Goal: Task Accomplishment & Management: Complete application form

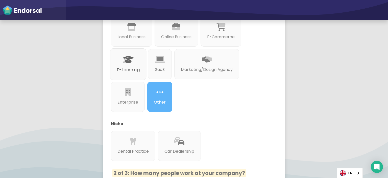
scroll to position [96, 0]
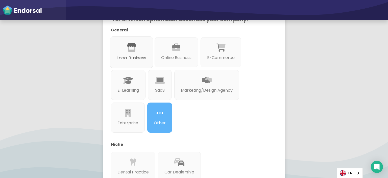
click at [139, 58] on p "Local Business" at bounding box center [132, 58] width 30 height 6
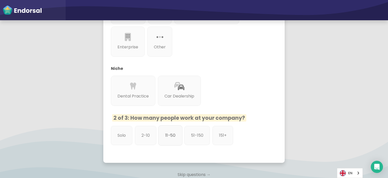
scroll to position [147, 0]
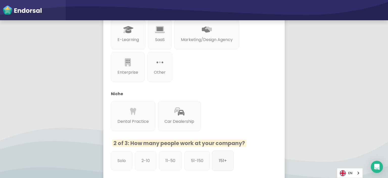
click at [217, 161] on div "151+" at bounding box center [223, 160] width 22 height 20
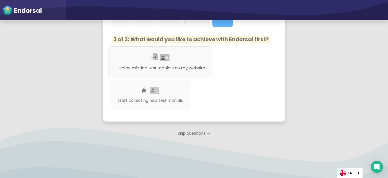
scroll to position [292, 0]
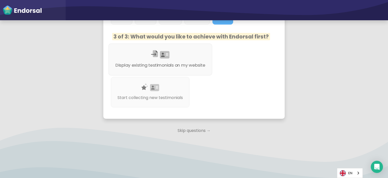
click at [177, 66] on p "Display existing testimonials on my website" at bounding box center [160, 65] width 90 height 6
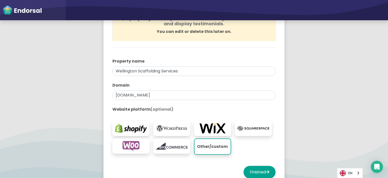
scroll to position [71, 0]
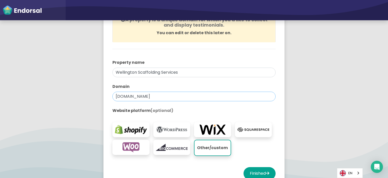
drag, startPoint x: 174, startPoint y: 96, endPoint x: 109, endPoint y: 94, distance: 64.4
click at [109, 94] on div "You're all set! Create your first property to start using Endorsal. A property …" at bounding box center [194, 79] width 176 height 218
paste input "text"
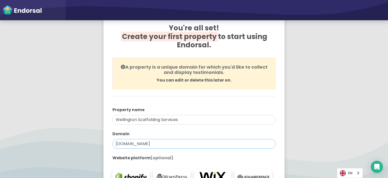
scroll to position [21, 0]
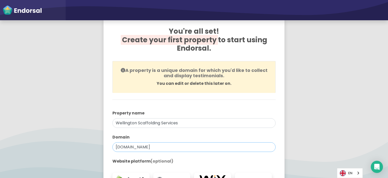
type input "[DOMAIN_NAME]"
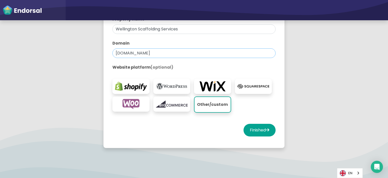
scroll to position [122, 0]
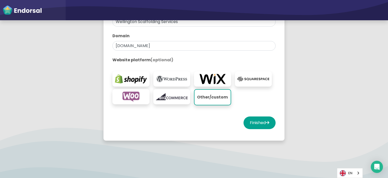
click at [253, 132] on div "You're all set! Create your first property to start using Endorsal. A property …" at bounding box center [194, 29] width 176 height 218
click at [253, 129] on div at bounding box center [193, 130] width 163 height 3
click at [253, 123] on button "Finished" at bounding box center [259, 122] width 32 height 13
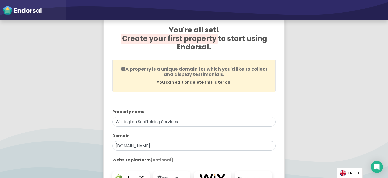
scroll to position [21, 0]
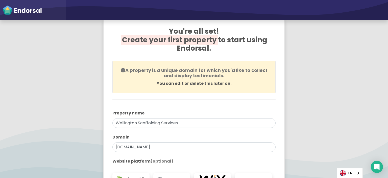
select select "14"
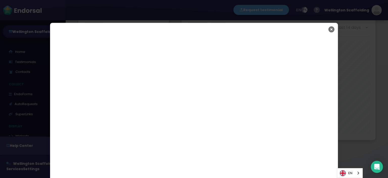
click at [331, 28] on icon "Close" at bounding box center [331, 29] width 6 height 13
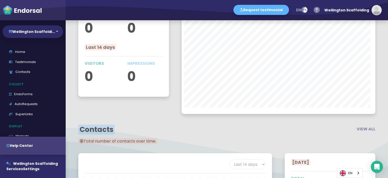
scroll to position [558, 0]
click at [31, 95] on link "EndoForms" at bounding box center [33, 94] width 61 height 10
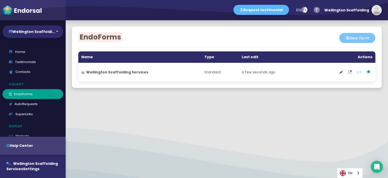
click at [358, 36] on button "New form" at bounding box center [357, 38] width 36 height 10
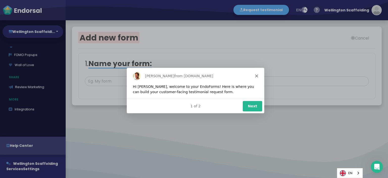
click at [254, 105] on button "Next" at bounding box center [251, 105] width 19 height 10
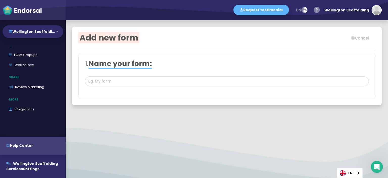
click at [254, 106] on div "Add new form Cancel 1. Name your form: 2. Choose your objective: Gather general…" at bounding box center [227, 65] width 322 height 91
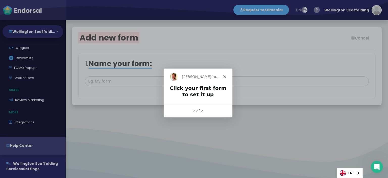
scroll to position [76, 0]
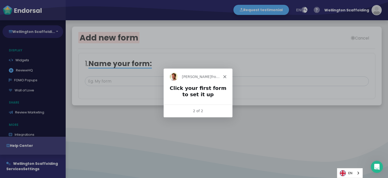
click at [54, 32] on button "Wellington Scaffoldi..." at bounding box center [33, 31] width 61 height 13
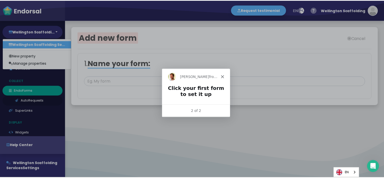
scroll to position [0, 0]
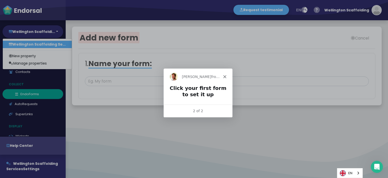
click at [39, 93] on link "EndoForms" at bounding box center [33, 94] width 61 height 10
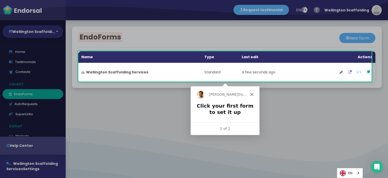
click at [251, 95] on icon "Close" at bounding box center [251, 93] width 3 height 3
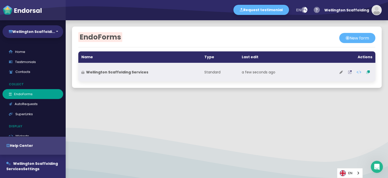
click at [339, 73] on icon at bounding box center [341, 72] width 4 height 4
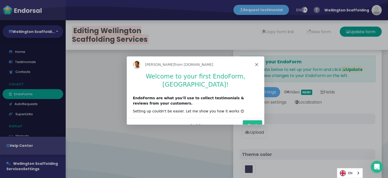
type input "#5DB3F9"
click at [251, 120] on button "Next" at bounding box center [251, 125] width 19 height 10
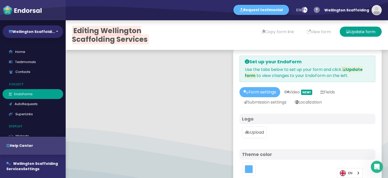
click at [251, 115] on div "Logo" at bounding box center [307, 118] width 136 height 11
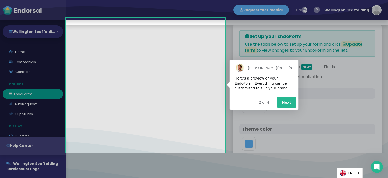
click at [292, 98] on button "Next" at bounding box center [286, 101] width 19 height 10
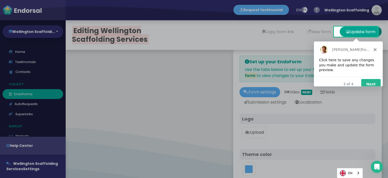
click at [273, 105] on div "Product tour overlay" at bounding box center [194, 89] width 388 height 178
drag, startPoint x: 363, startPoint y: 77, endPoint x: 381, endPoint y: 83, distance: 19.3
click at [363, 79] on button "Next" at bounding box center [370, 84] width 19 height 10
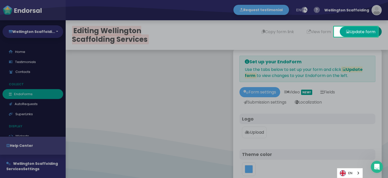
click at [381, 83] on div "3 of 4 Next" at bounding box center [348, 83] width 69 height 15
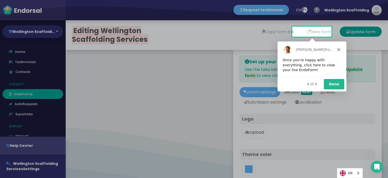
click at [328, 88] on button "Done" at bounding box center [333, 84] width 20 height 10
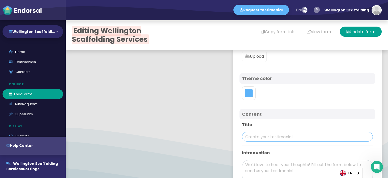
click at [255, 133] on input "text" at bounding box center [307, 137] width 131 height 10
paste input "Wellington Scaffolding Services"
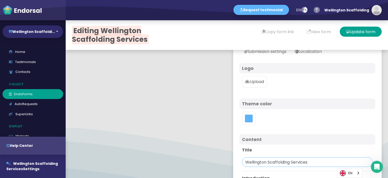
type input "Wellington Scaffolding Services"
click at [255, 82] on p "Upload" at bounding box center [254, 82] width 19 height 6
click at [0, 0] on input "Upload" at bounding box center [0, 0] width 0 height 0
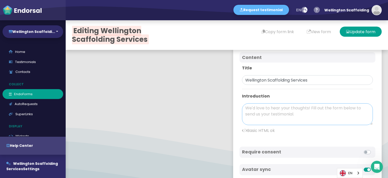
click at [254, 108] on textarea at bounding box center [307, 114] width 131 height 22
paste textarea "Wellington Scaffolding is a leading provider of scaffolding solutions across th…"
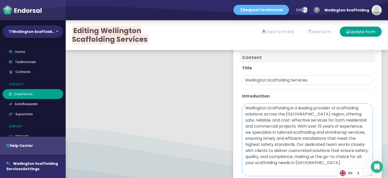
drag, startPoint x: 364, startPoint y: 123, endPoint x: 368, endPoint y: 174, distance: 51.5
click at [368, 174] on div "Set up your EndoForm Use the tabs below to set up your form and click Update fo…" at bounding box center [307, 103] width 148 height 463
drag, startPoint x: 284, startPoint y: 132, endPoint x: 306, endPoint y: 135, distance: 22.2
click at [306, 135] on textarea "Wellington Scaffolding is a leading provider of scaffolding solutions across th…" at bounding box center [307, 139] width 131 height 73
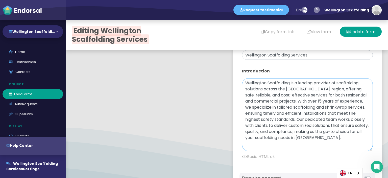
scroll to position [202, 0]
drag, startPoint x: 346, startPoint y: 137, endPoint x: 326, endPoint y: 139, distance: 19.8
click at [326, 139] on textarea "Wellington Scaffolding is a leading provider of scaffolding solutions across th…" at bounding box center [307, 114] width 131 height 73
paste textarea "Scaffolding"
click at [325, 137] on textarea "Wellington Scaffolding is a leading provider of scaffolding solutions across th…" at bounding box center [307, 114] width 131 height 73
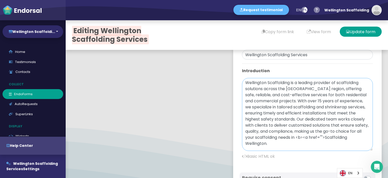
click at [303, 143] on textarea "Wellington Scaffolding is a leading provider of scaffolding solutions across th…" at bounding box center [307, 114] width 131 height 73
click at [302, 141] on textarea "Wellington Scaffolding is a leading provider of scaffolding solutions across th…" at bounding box center [307, 114] width 131 height 73
click at [253, 140] on textarea "Wellington Scaffolding is a leading provider of scaffolding solutions across th…" at bounding box center [307, 114] width 131 height 73
paste textarea "[URL][DOMAIN_NAME]"
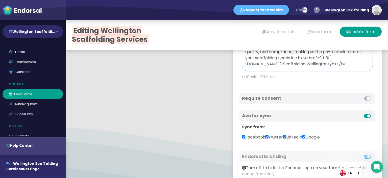
scroll to position [240, 0]
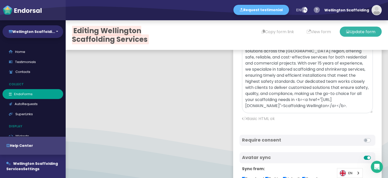
click at [346, 31] on icon at bounding box center [348, 32] width 4 height 10
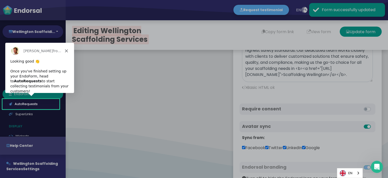
scroll to position [0, 0]
click at [322, 33] on div "Product tour overlay" at bounding box center [194, 89] width 388 height 178
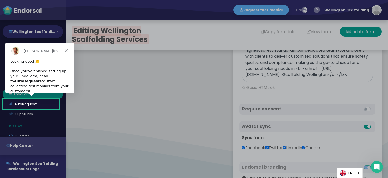
click at [168, 136] on div "Product tour overlay" at bounding box center [194, 89] width 388 height 178
click at [201, 110] on div "Product tour overlay" at bounding box center [194, 89] width 388 height 178
click at [67, 51] on polygon "Close" at bounding box center [66, 50] width 3 height 3
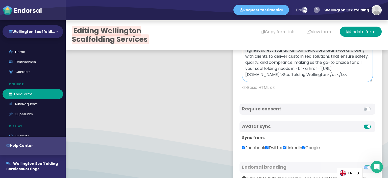
click at [295, 79] on textarea "Wellington Scaffolding is a leading provider of scaffolding solutions across th…" at bounding box center [307, 45] width 131 height 73
paste textarea "If you're looking for reliable and professional scaffolding services in [GEOGRA…"
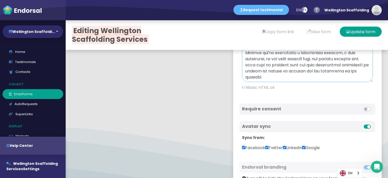
scroll to position [88, 0]
type textarea "Wellington Scaffolding is a leading provider of scaffolding solutions across th…"
click at [345, 35] on button "Update form" at bounding box center [361, 32] width 42 height 10
click at [312, 32] on button "View form" at bounding box center [318, 32] width 37 height 10
